Goal: Check status: Check status

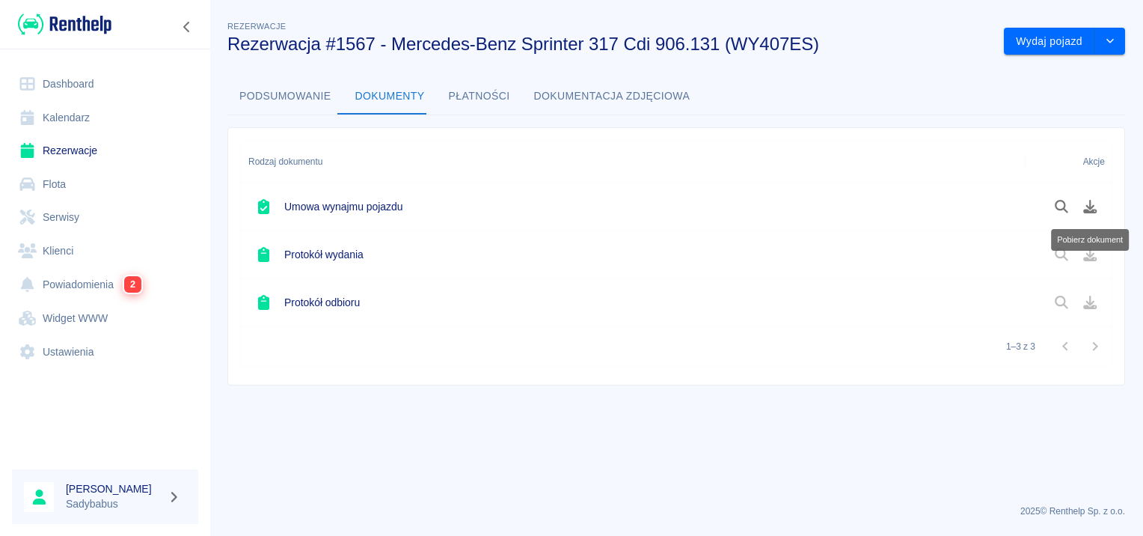
click at [90, 151] on link "Rezerwacje" at bounding box center [105, 151] width 186 height 34
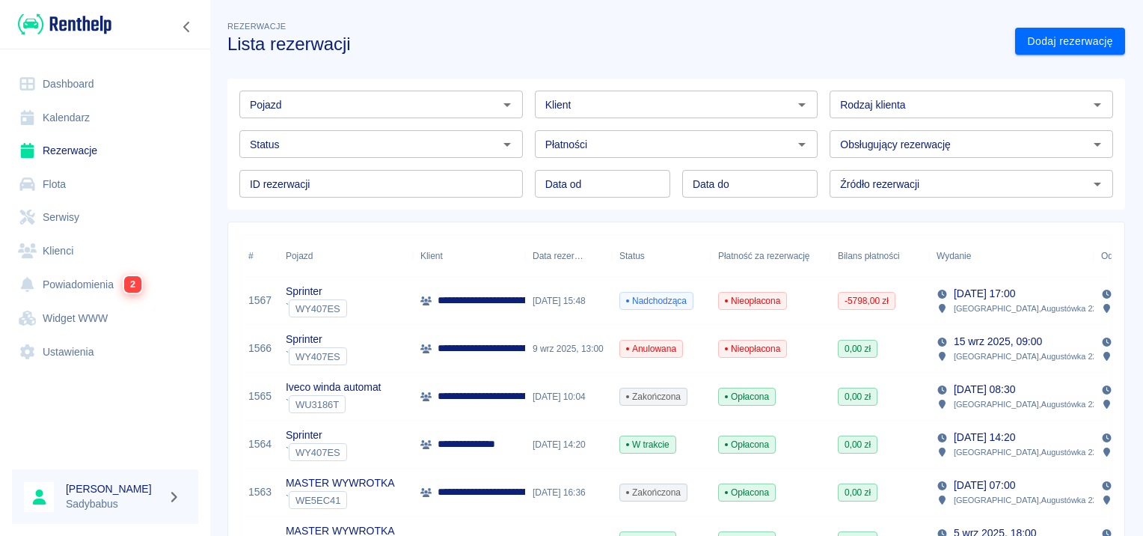
click at [939, 107] on input "Rodzaj klienta" at bounding box center [959, 104] width 250 height 19
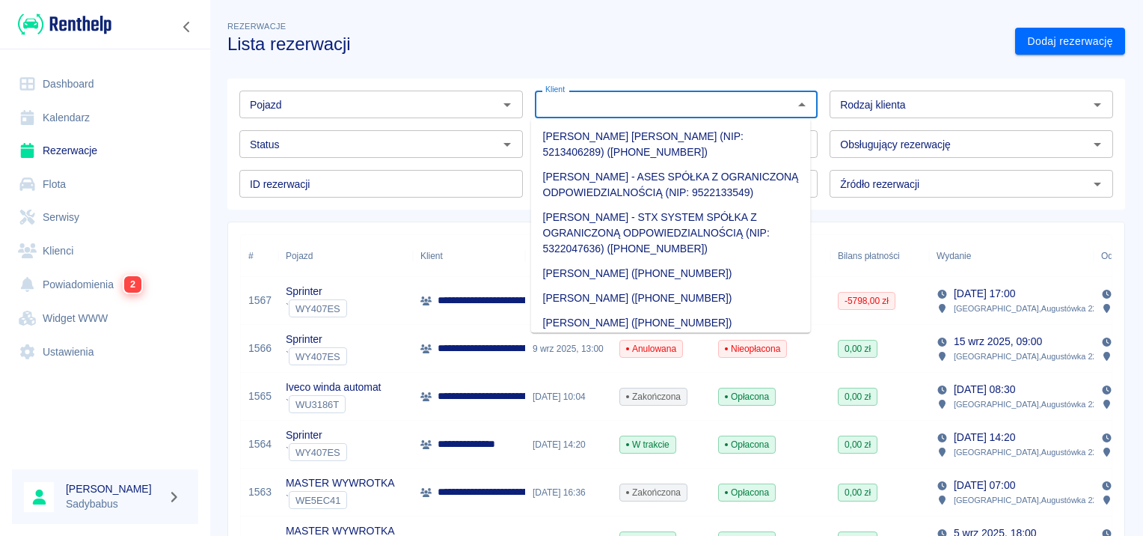
click at [716, 100] on input "Klient" at bounding box center [665, 104] width 250 height 19
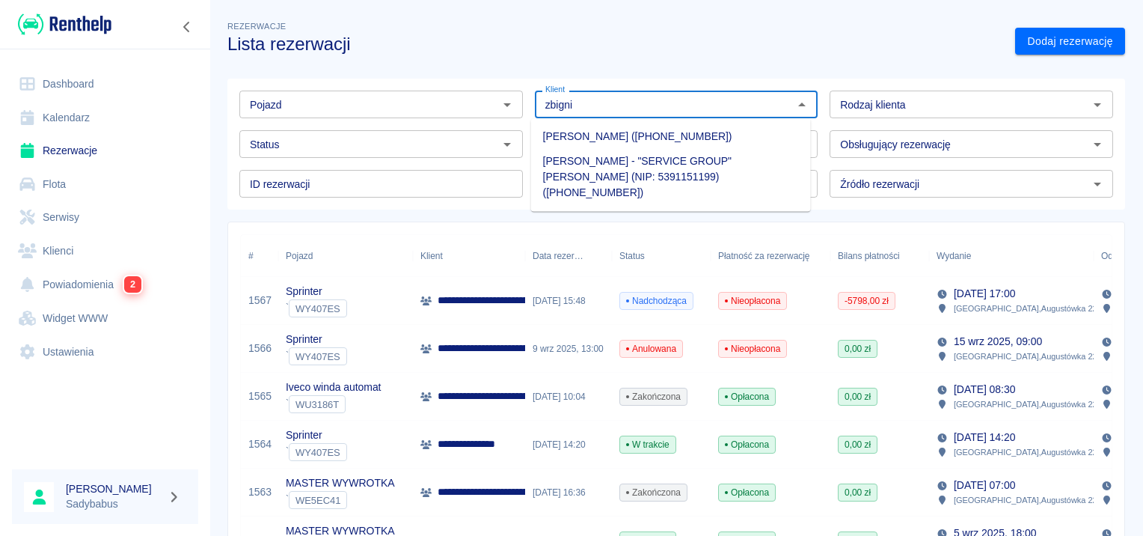
click at [692, 159] on li "[PERSON_NAME] - "SERVICE GROUP" [PERSON_NAME] (NIP: 5391151199) ([PHONE_NUMBER])" at bounding box center [671, 177] width 280 height 56
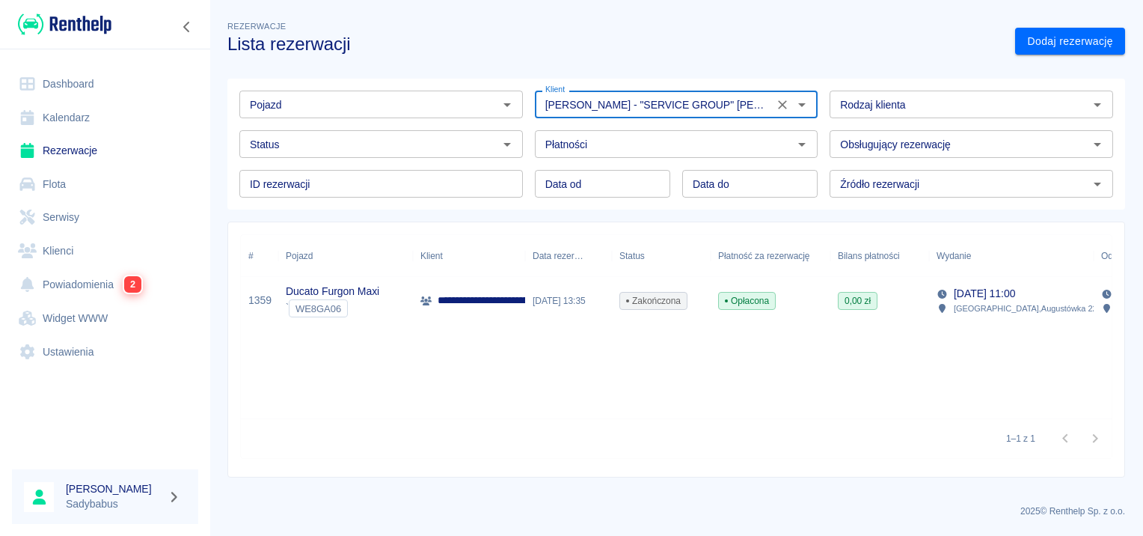
type input "[PERSON_NAME] - "SERVICE GROUP" [PERSON_NAME] (NIP: 5391151199) ([PHONE_NUMBER])"
click at [349, 315] on div "` WE8GA06" at bounding box center [333, 308] width 94 height 18
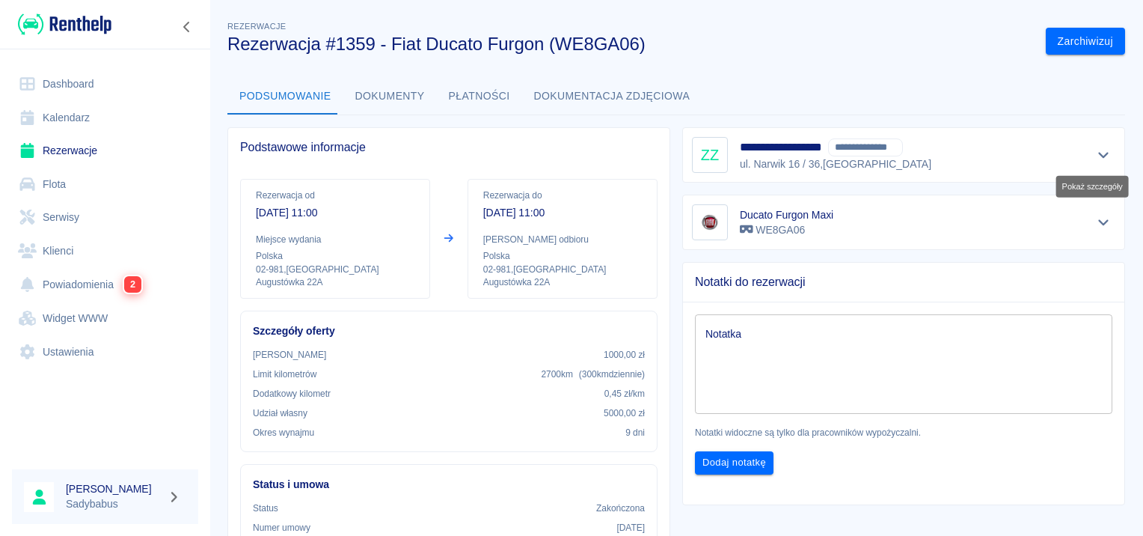
click at [1096, 148] on icon "Pokaż szczegóły" at bounding box center [1104, 154] width 17 height 13
